Goal: Use online tool/utility: Utilize a website feature to perform a specific function

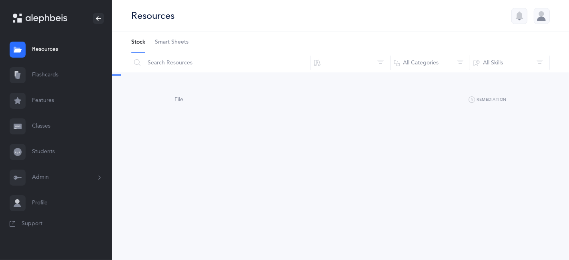
click at [60, 74] on link "Flashcards" at bounding box center [56, 75] width 112 height 26
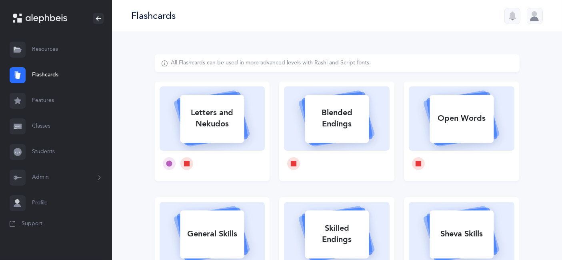
click at [199, 117] on div "Letters and Nekudos" at bounding box center [212, 118] width 64 height 32
select select
select select "single"
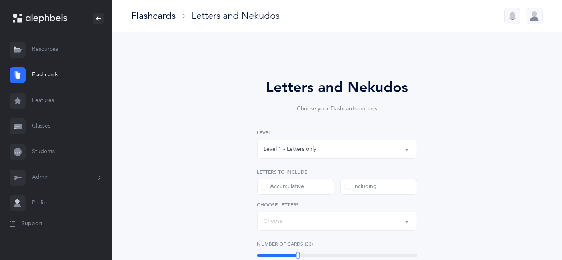
select select "27"
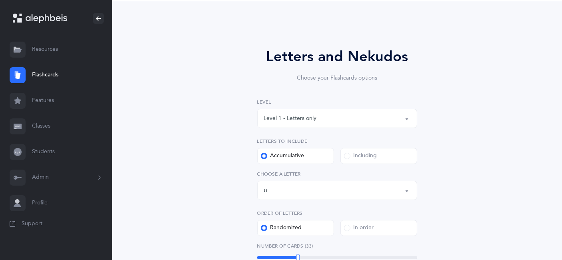
scroll to position [31, 0]
click at [411, 193] on button "Letters up until: ת" at bounding box center [337, 190] width 160 height 19
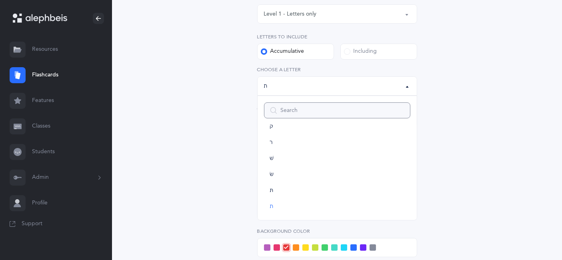
scroll to position [143, 0]
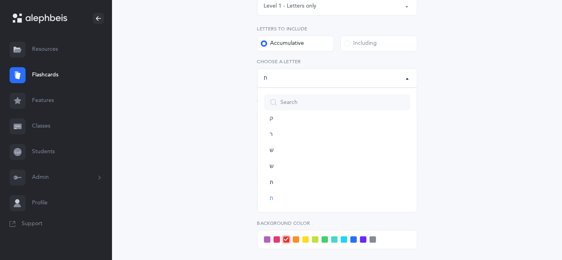
click at [277, 239] on span at bounding box center [277, 240] width 6 height 6
click at [0, 0] on input "checkbox" at bounding box center [0, 0] width 0 height 0
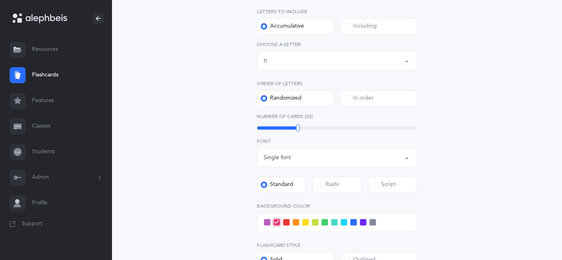
scroll to position [185, 0]
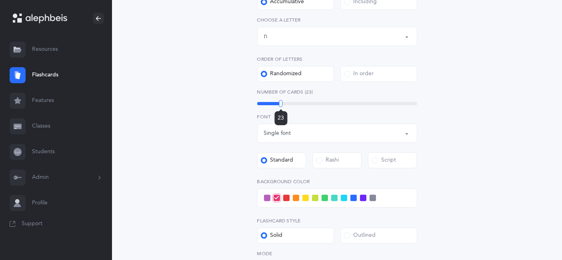
click at [281, 103] on div at bounding box center [281, 103] width 4 height 7
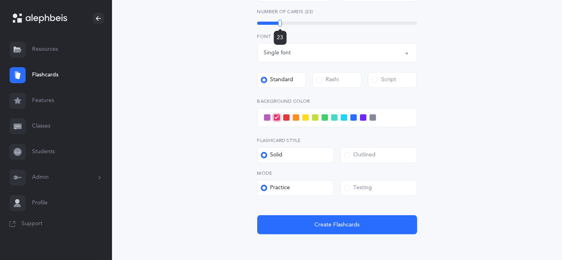
scroll to position [266, 0]
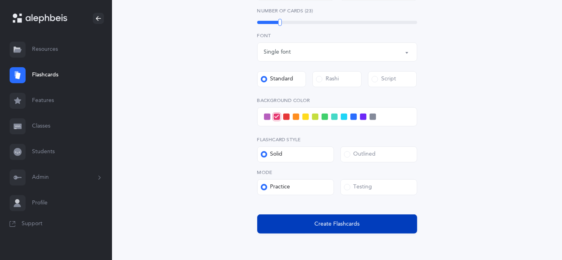
click at [383, 228] on button "Create Flashcards" at bounding box center [337, 224] width 160 height 19
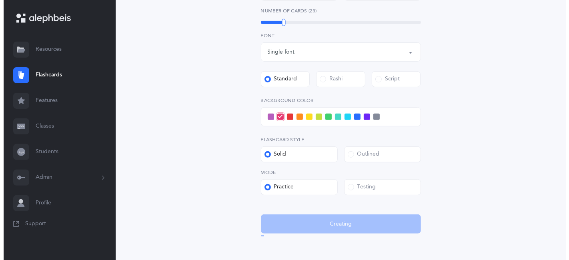
scroll to position [0, 0]
